Goal: Task Accomplishment & Management: Manage account settings

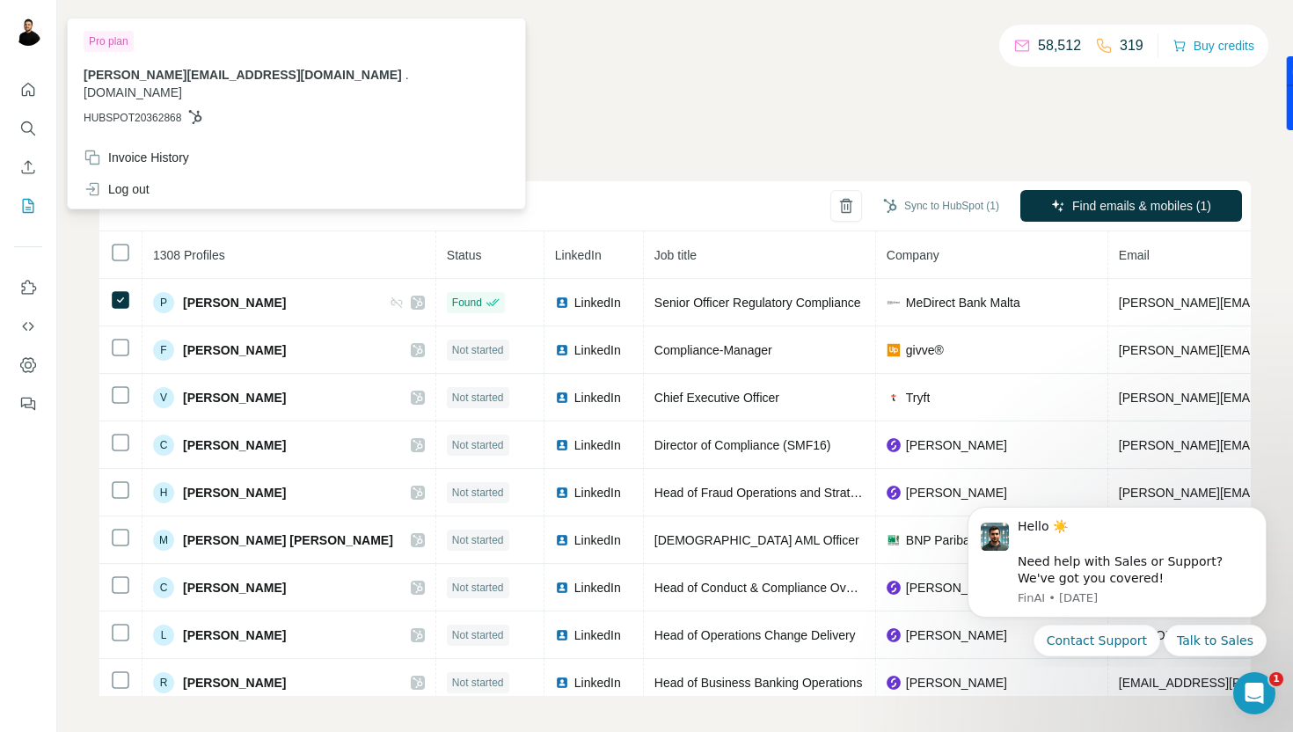
scroll to position [0, 133]
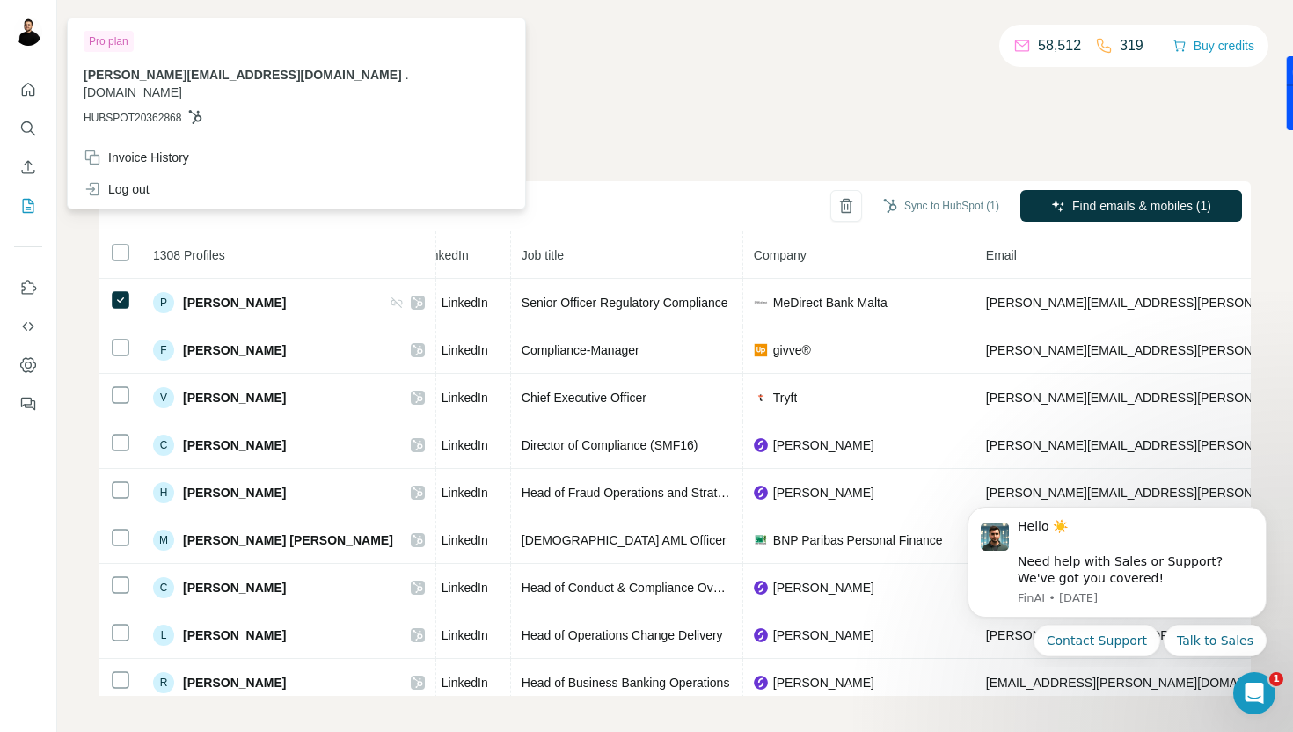
click at [27, 201] on icon "My lists" at bounding box center [28, 206] width 18 height 18
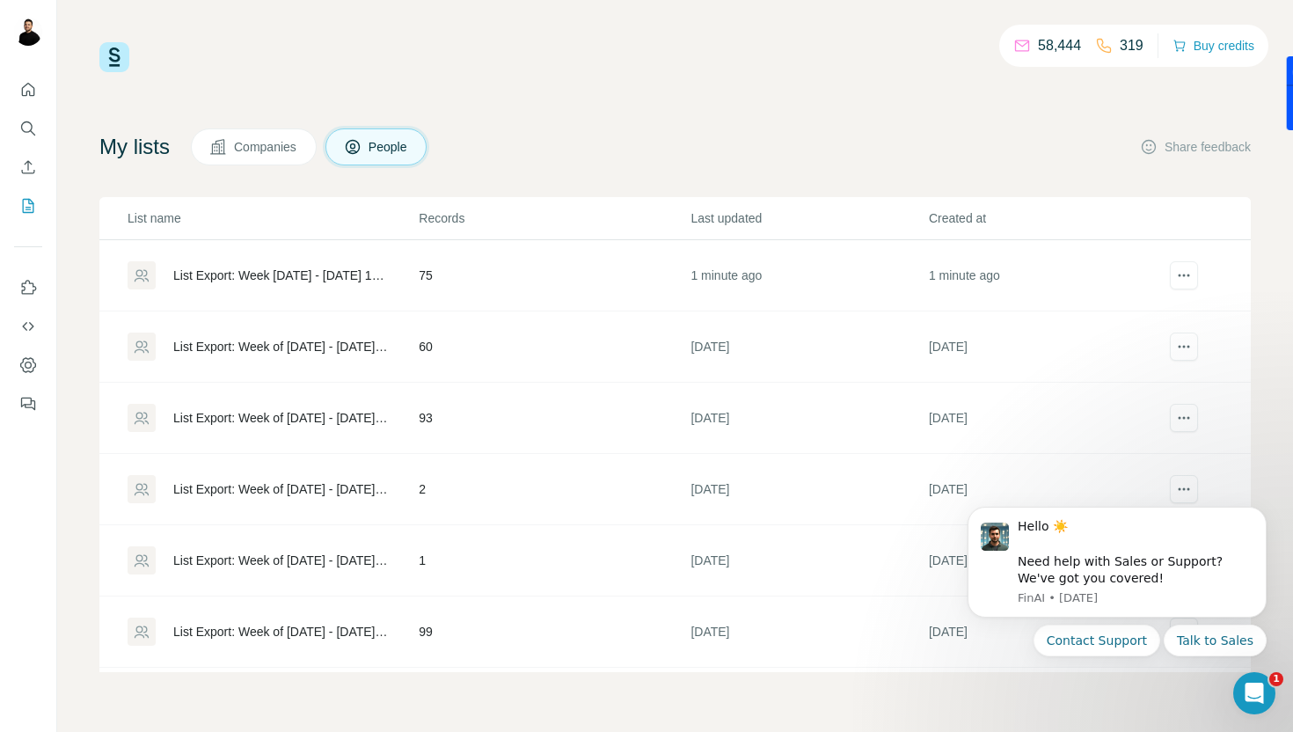
click at [328, 281] on div "List Export: Week [DATE] - [DATE] 14:46" at bounding box center [280, 275] width 215 height 18
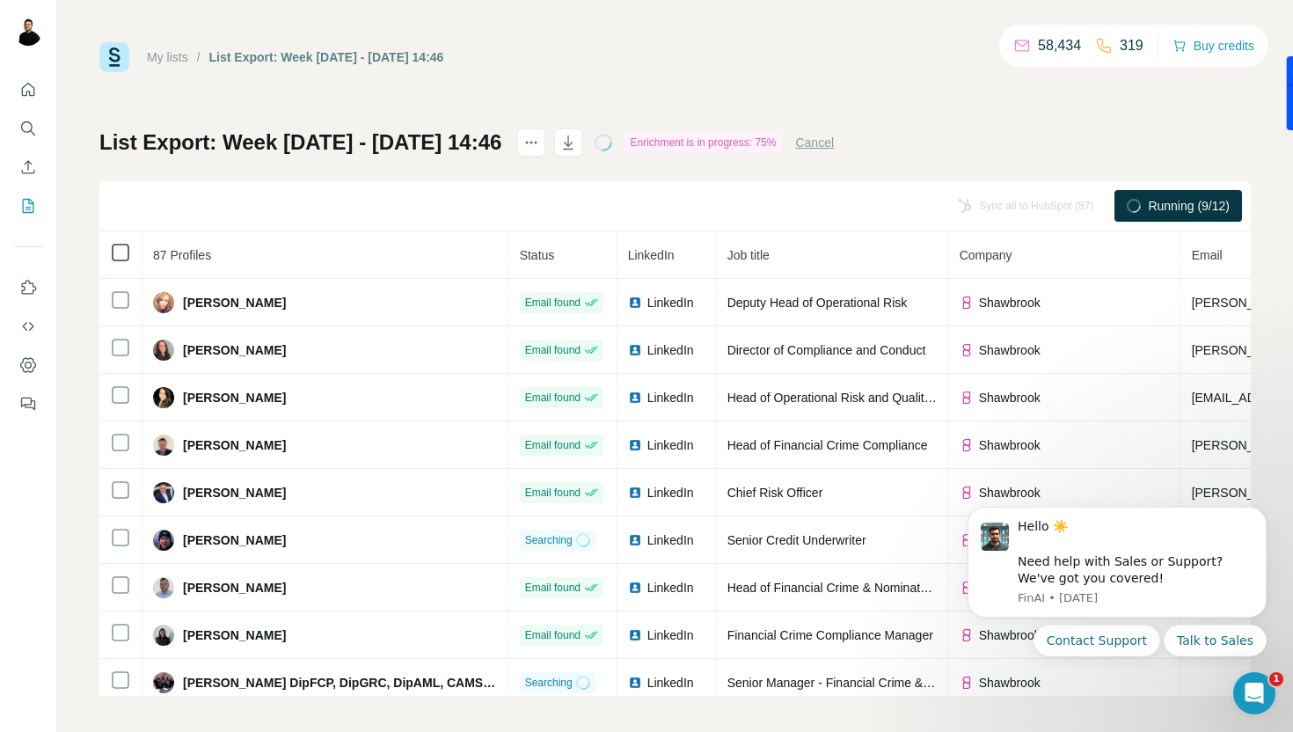
click at [122, 242] on icon at bounding box center [120, 252] width 21 height 21
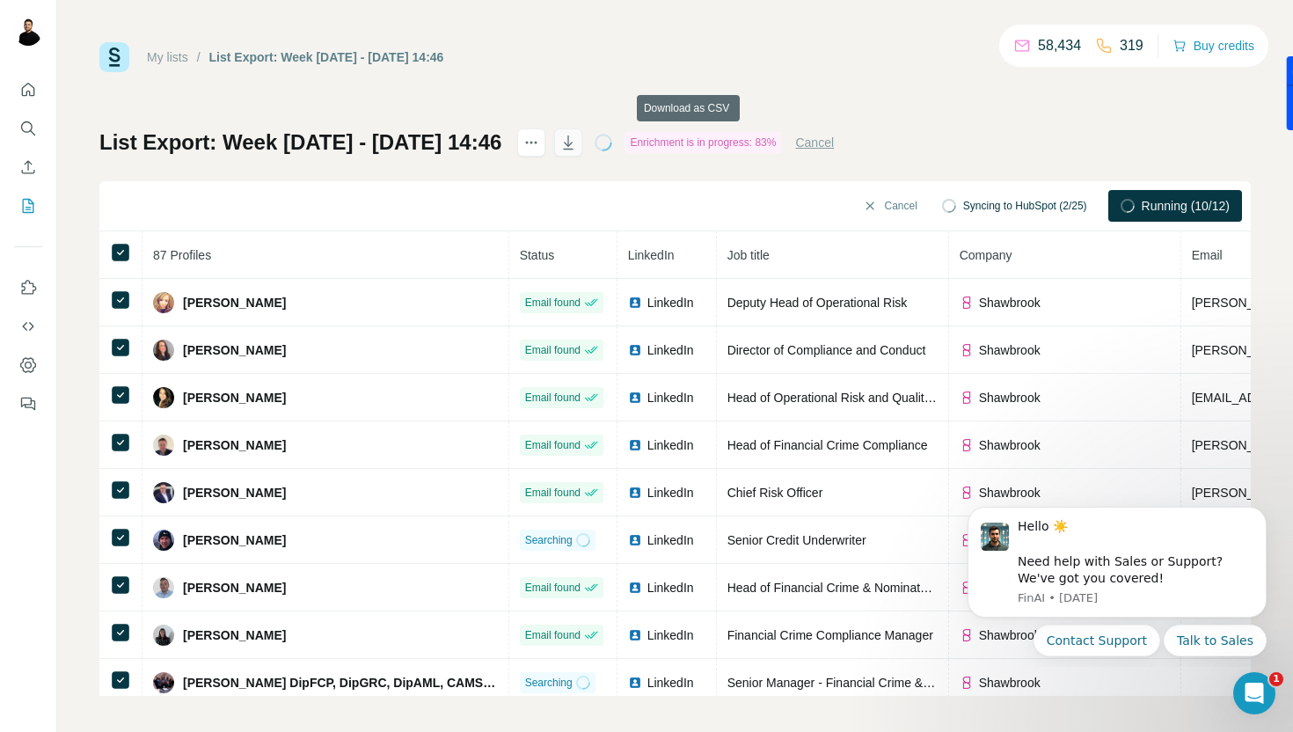
click at [582, 148] on button "button" at bounding box center [568, 142] width 28 height 28
